Goal: Task Accomplishment & Management: Manage account settings

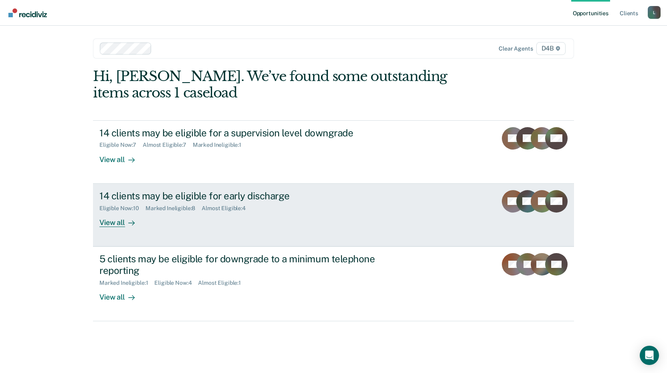
click at [114, 221] on div "View all" at bounding box center [121, 219] width 45 height 16
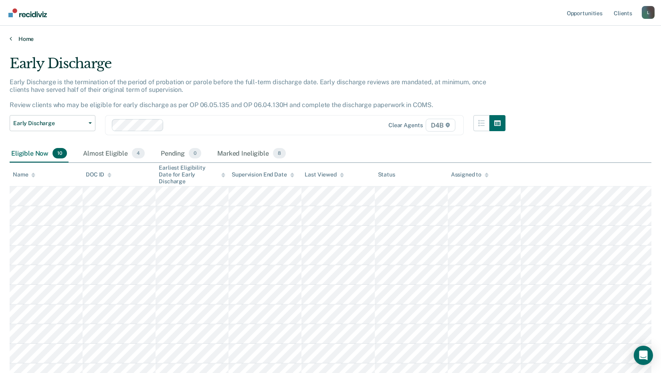
click at [28, 36] on link "Home" at bounding box center [331, 38] width 642 height 7
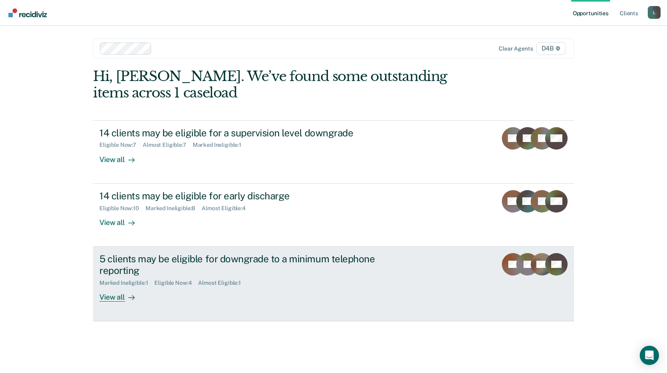
click at [115, 296] on div "View all" at bounding box center [121, 294] width 45 height 16
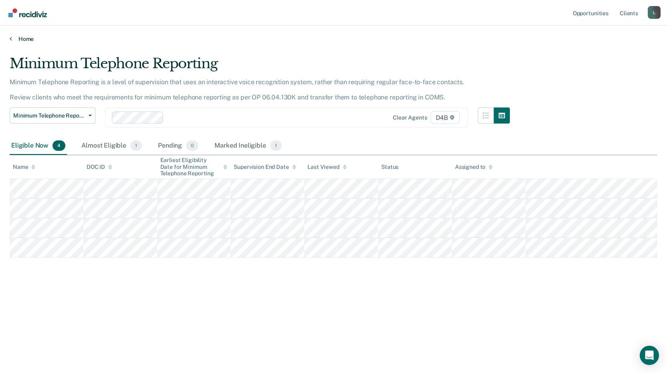
click at [11, 39] on icon at bounding box center [11, 38] width 2 height 6
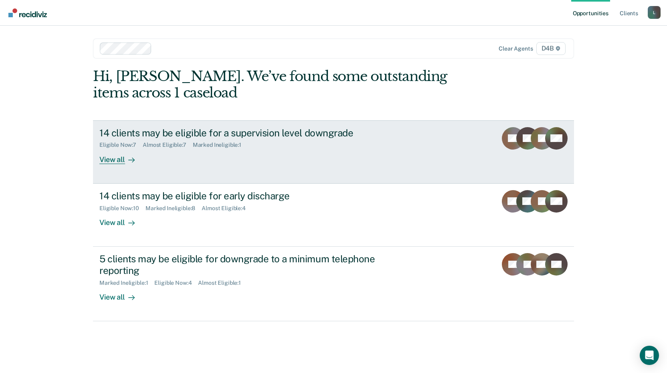
click at [111, 159] on div "View all" at bounding box center [121, 156] width 45 height 16
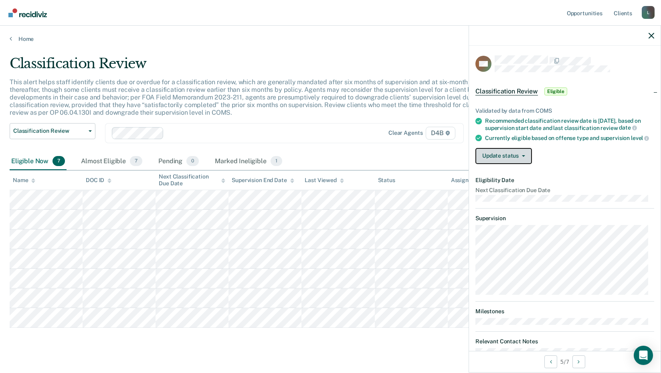
click at [504, 164] on button "Update status" at bounding box center [504, 156] width 57 height 16
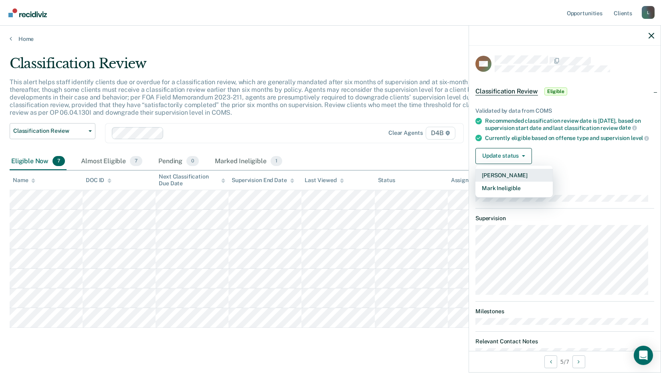
click at [503, 182] on button "[PERSON_NAME]" at bounding box center [514, 175] width 77 height 13
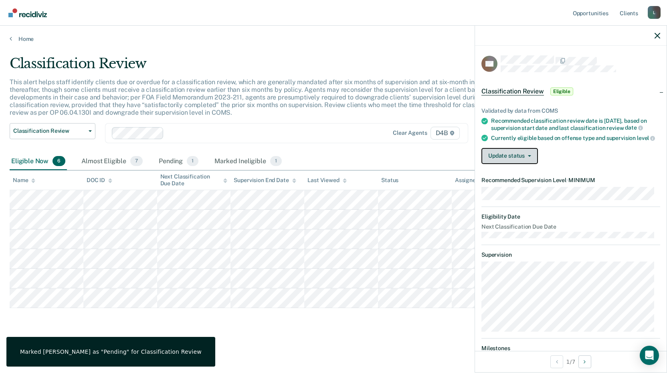
click at [520, 158] on button "Update status" at bounding box center [510, 156] width 57 height 16
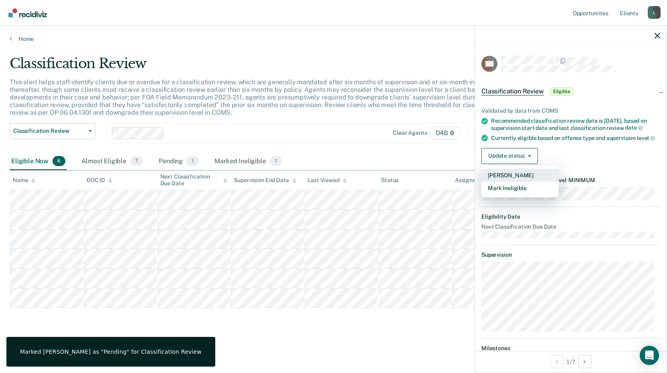
click at [520, 178] on button "[PERSON_NAME]" at bounding box center [520, 175] width 77 height 13
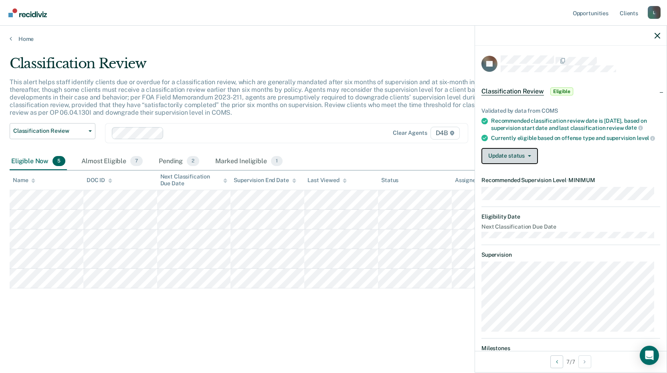
click at [523, 164] on button "Update status" at bounding box center [510, 156] width 57 height 16
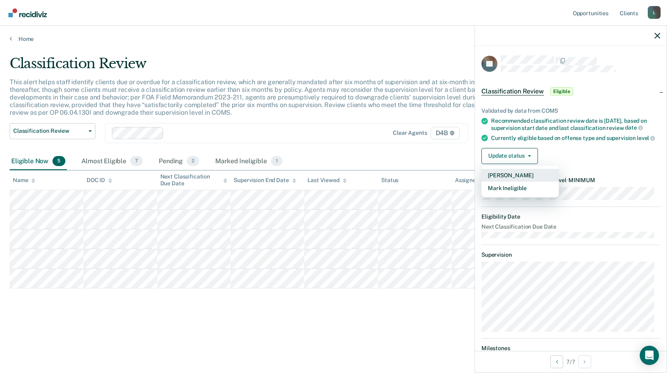
click at [518, 182] on button "[PERSON_NAME]" at bounding box center [520, 175] width 77 height 13
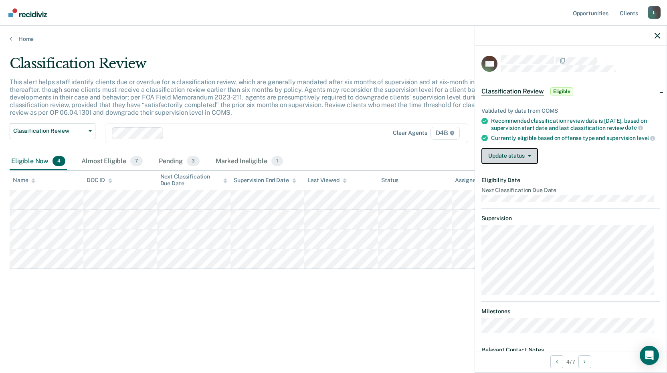
click at [504, 164] on button "Update status" at bounding box center [510, 156] width 57 height 16
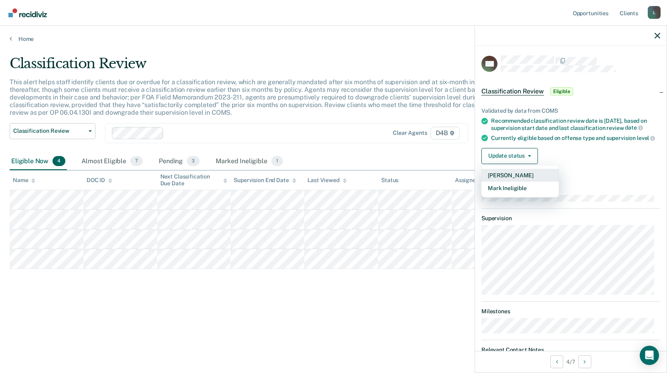
click at [510, 182] on button "[PERSON_NAME]" at bounding box center [520, 175] width 77 height 13
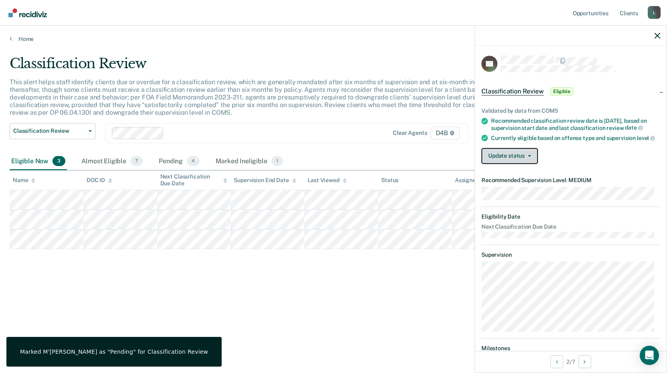
click at [502, 164] on button "Update status" at bounding box center [510, 156] width 57 height 16
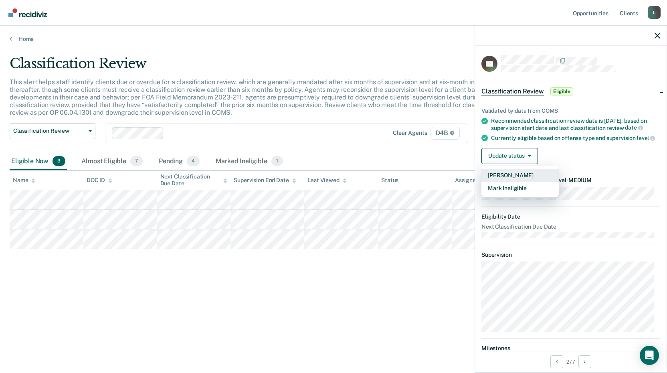
click at [501, 180] on button "[PERSON_NAME]" at bounding box center [520, 175] width 77 height 13
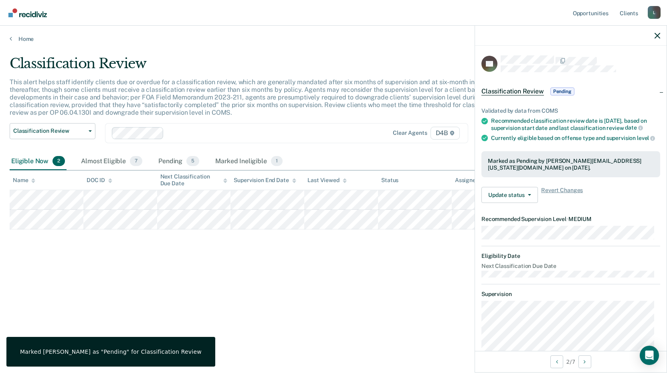
click at [19, 45] on main "Classification Review This alert helps staff identify clients due or overdue fo…" at bounding box center [333, 207] width 667 height 328
click at [20, 40] on link "Home" at bounding box center [334, 38] width 648 height 7
